Goal: Transaction & Acquisition: Purchase product/service

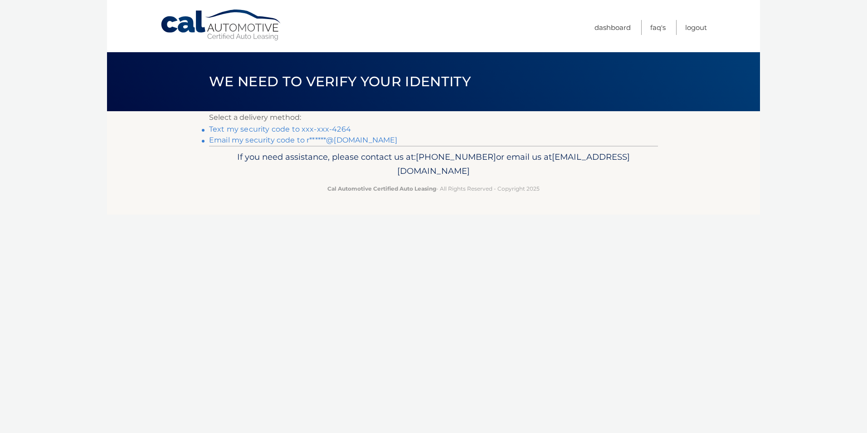
click at [267, 129] on link "Text my security code to xxx-xxx-4264" at bounding box center [280, 129] width 142 height 9
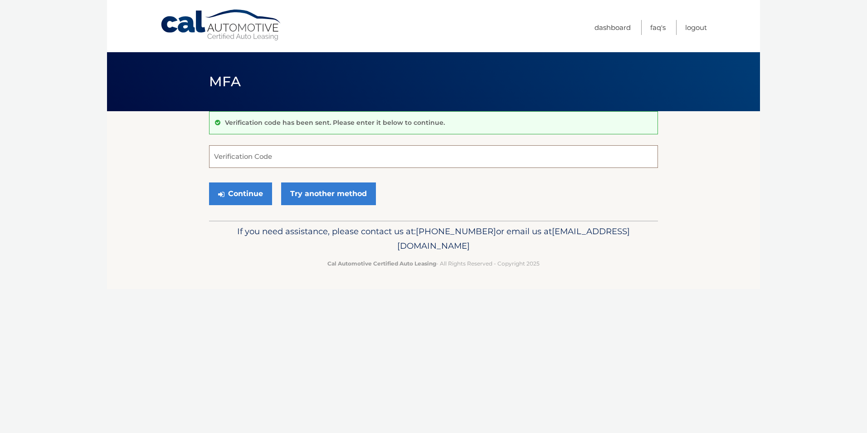
click at [278, 161] on input "Verification Code" at bounding box center [433, 156] width 449 height 23
type input "111012"
click at [250, 194] on button "Continue" at bounding box center [240, 193] width 63 height 23
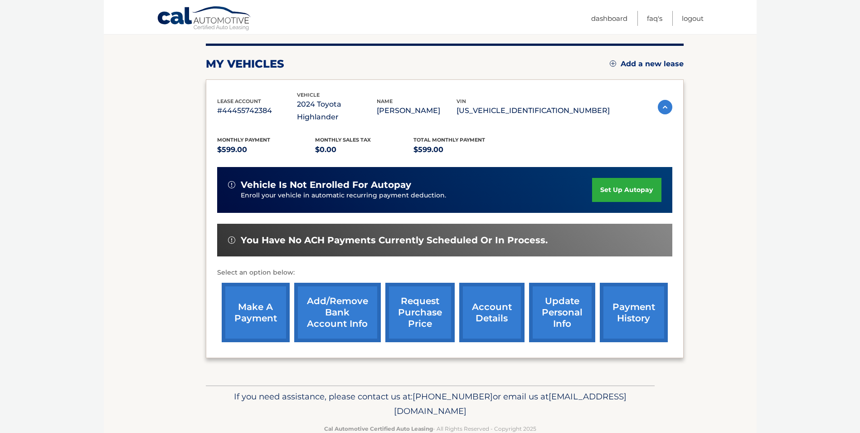
scroll to position [117, 0]
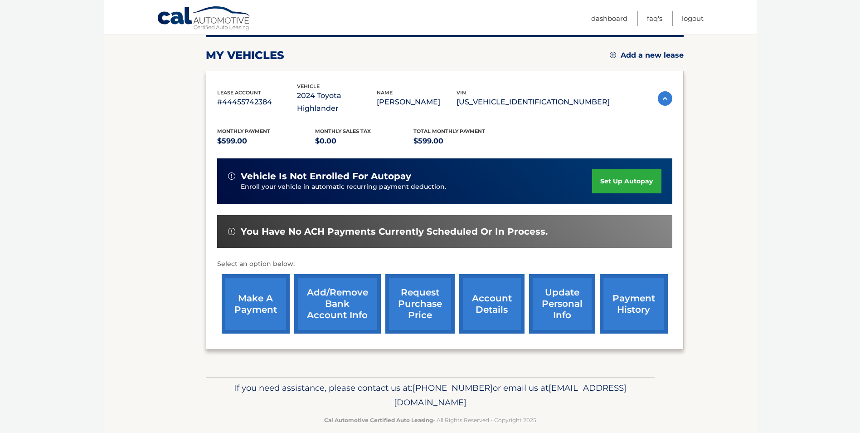
click at [253, 287] on link "make a payment" at bounding box center [256, 303] width 68 height 59
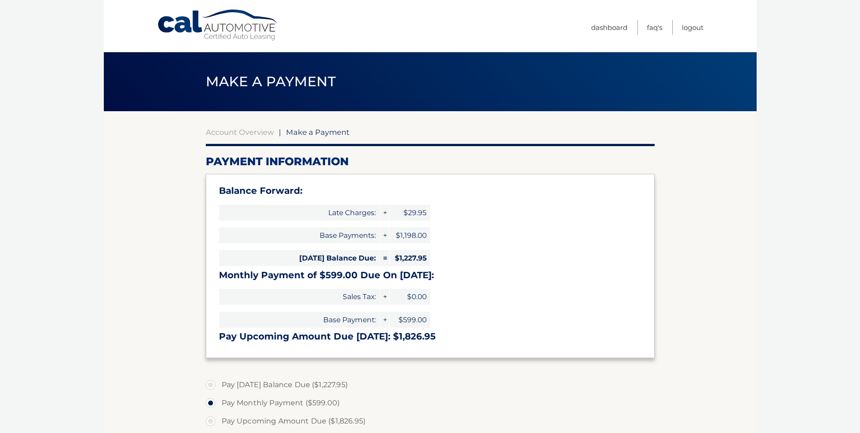
select select "Y2YyNDgzMzgtYjlkMy00OTczLTg2ZDktNjcyZjJmZmVkMjBl"
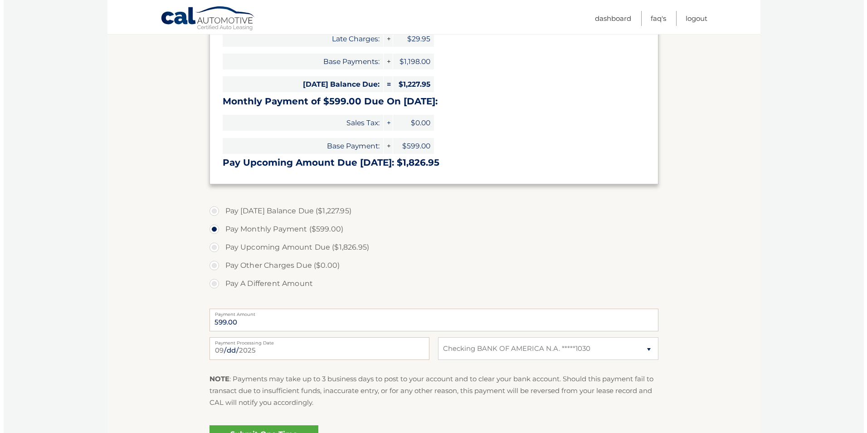
scroll to position [227, 0]
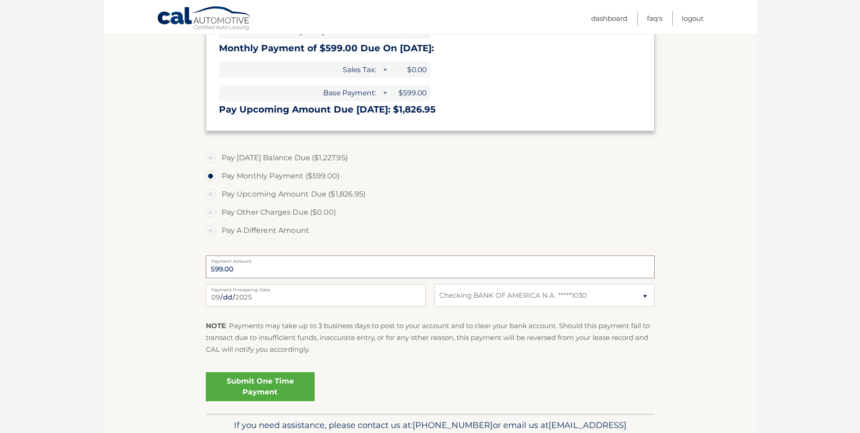
click at [257, 267] on input "599.00" at bounding box center [430, 266] width 449 height 23
drag, startPoint x: 257, startPoint y: 267, endPoint x: 174, endPoint y: 267, distance: 83.0
click at [174, 267] on section "Account Overview | Make a Payment Payment Information Balance Forward: Late Cha…" at bounding box center [430, 148] width 653 height 529
click at [263, 270] on input "599.00" at bounding box center [430, 266] width 449 height 23
drag, startPoint x: 263, startPoint y: 270, endPoint x: 169, endPoint y: 278, distance: 94.6
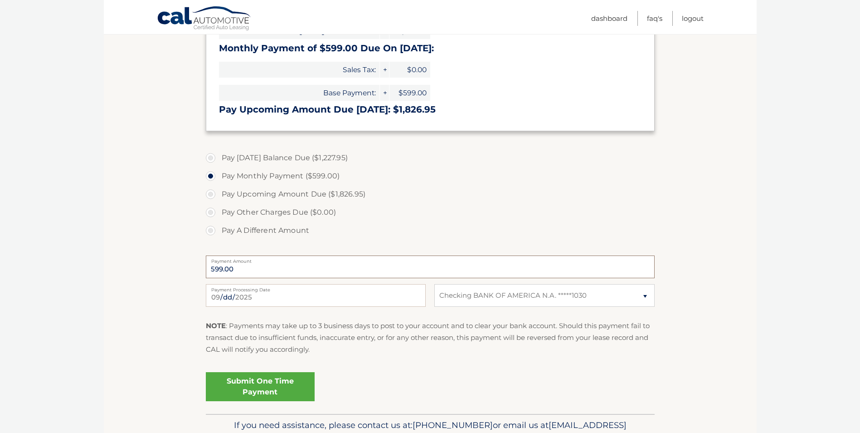
click at [169, 278] on section "Account Overview | Make a Payment Payment Information Balance Forward: Late Cha…" at bounding box center [430, 148] width 653 height 529
click at [217, 234] on label "Pay A Different Amount" at bounding box center [430, 230] width 449 height 18
click at [217, 234] on input "Pay A Different Amount" at bounding box center [213, 228] width 9 height 15
radio input "true"
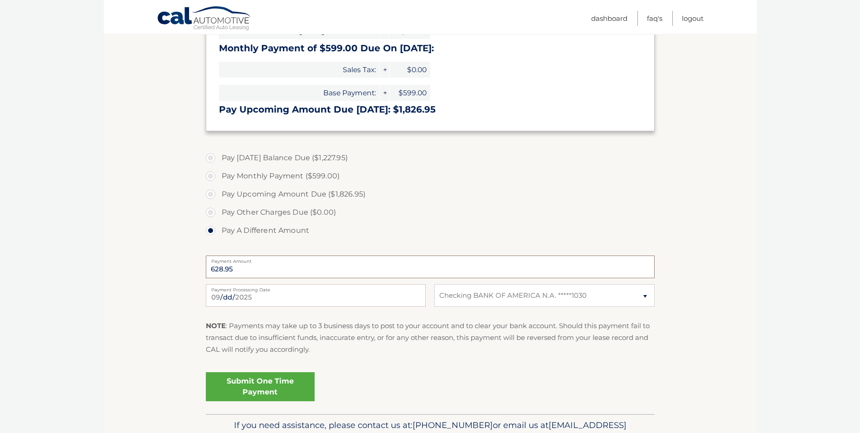
type input "628.95"
click at [648, 294] on select "Select Bank Account Checking BANK OF AMERICA N.A. *****1030" at bounding box center [544, 295] width 220 height 23
click at [283, 375] on link "Submit One Time Payment" at bounding box center [260, 386] width 109 height 29
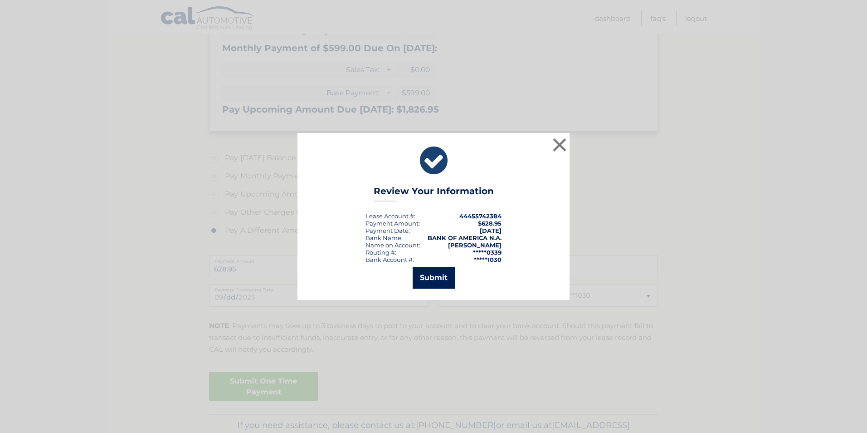
click at [434, 280] on button "Submit" at bounding box center [434, 278] width 42 height 22
